Goal: Check status: Check status

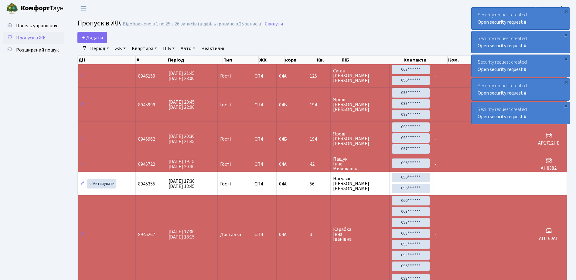
select select "25"
click at [477, 13] on div "Security request created Open security request #" at bounding box center [520, 19] width 98 height 22
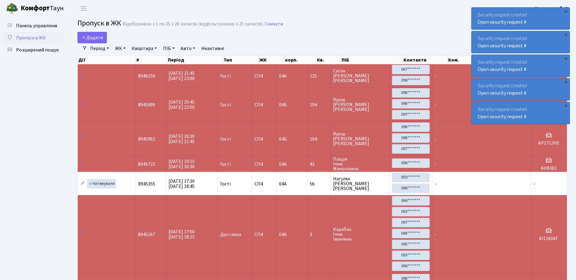
click at [477, 13] on div "Security request created Open security request #" at bounding box center [520, 19] width 98 height 22
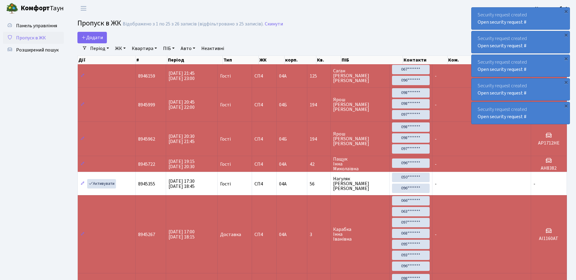
click at [477, 13] on div "Security request created Open security request #" at bounding box center [520, 19] width 98 height 22
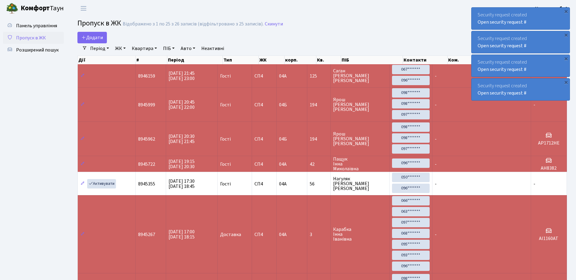
click at [477, 13] on div "Security request created Open security request #" at bounding box center [520, 19] width 98 height 22
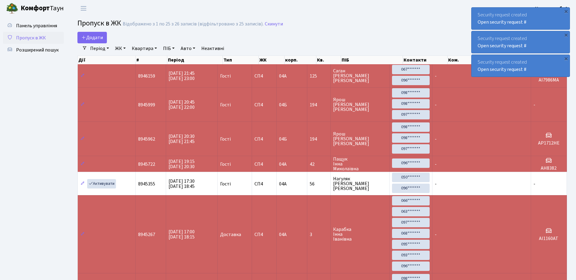
click at [477, 13] on div "Security request created Open security request #" at bounding box center [520, 19] width 98 height 22
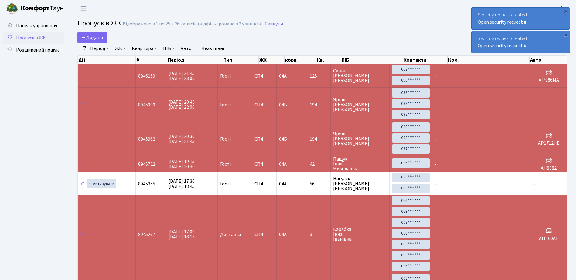
click at [477, 13] on div "Security request created Open security request #" at bounding box center [520, 19] width 98 height 22
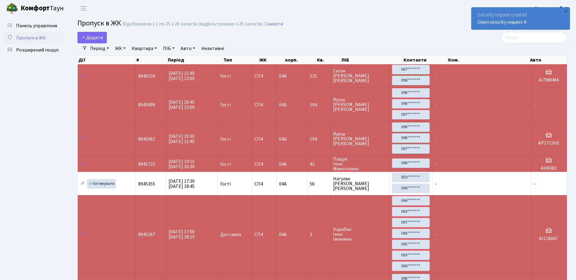
click at [477, 13] on div "Security request created Open security request #" at bounding box center [520, 19] width 98 height 22
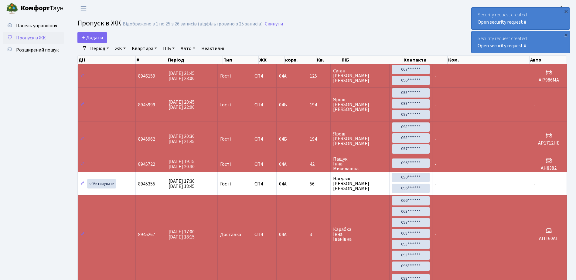
click at [475, 12] on div "Security request created Open security request #" at bounding box center [520, 19] width 98 height 22
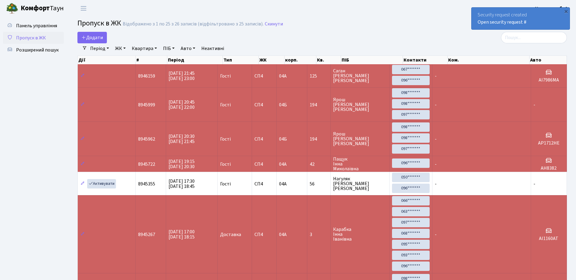
click at [475, 12] on div "Security request created Open security request #" at bounding box center [520, 19] width 98 height 22
